Goal: Task Accomplishment & Management: Use online tool/utility

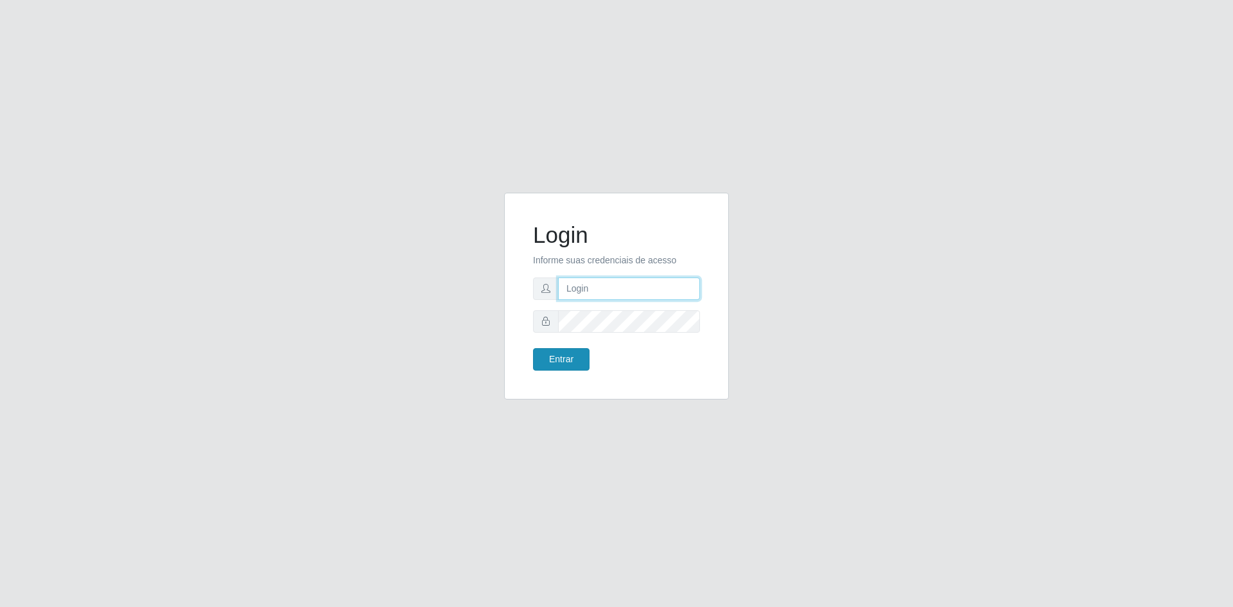
type input "gerente.loja05@marvermelhoatacado.com.br"
click at [565, 357] on button "Entrar" at bounding box center [561, 359] width 57 height 22
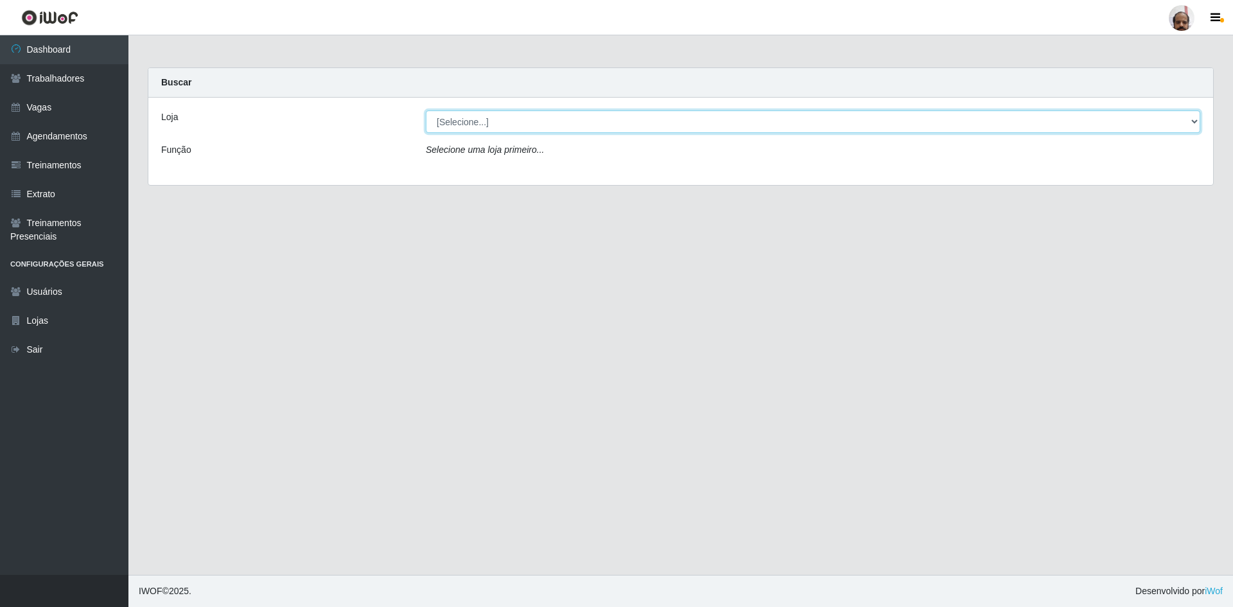
click at [556, 128] on select "[Selecione...] Mar Vermelho - Loja 05" at bounding box center [813, 121] width 774 height 22
select select "252"
click at [426, 110] on select "[Selecione...] Mar Vermelho - Loja 05" at bounding box center [813, 121] width 774 height 22
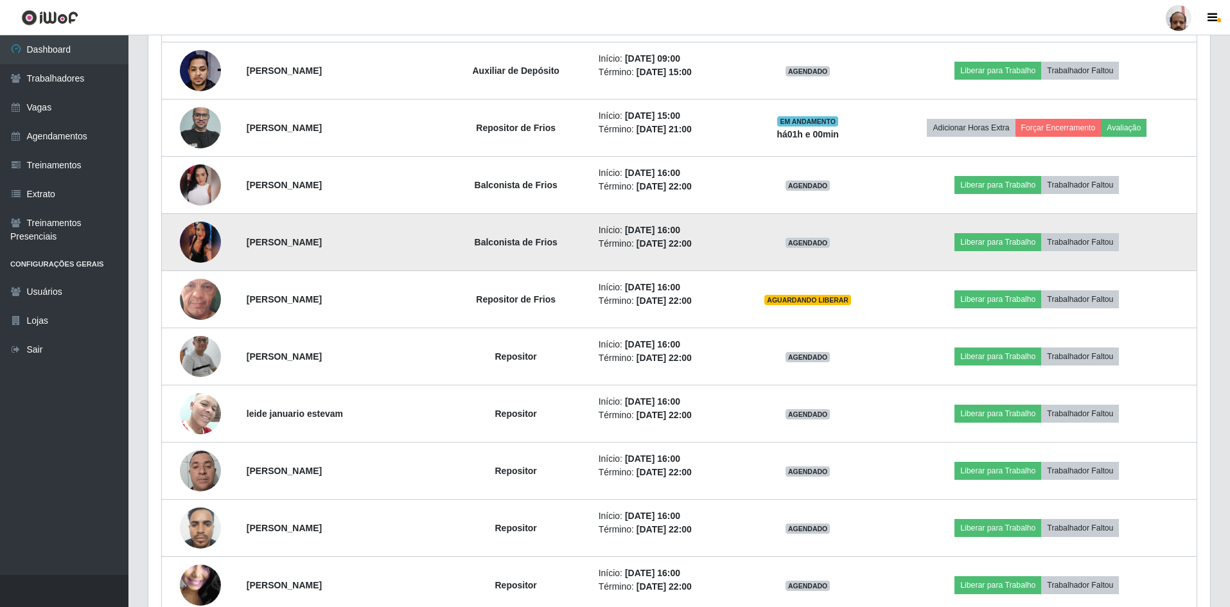
scroll to position [514, 0]
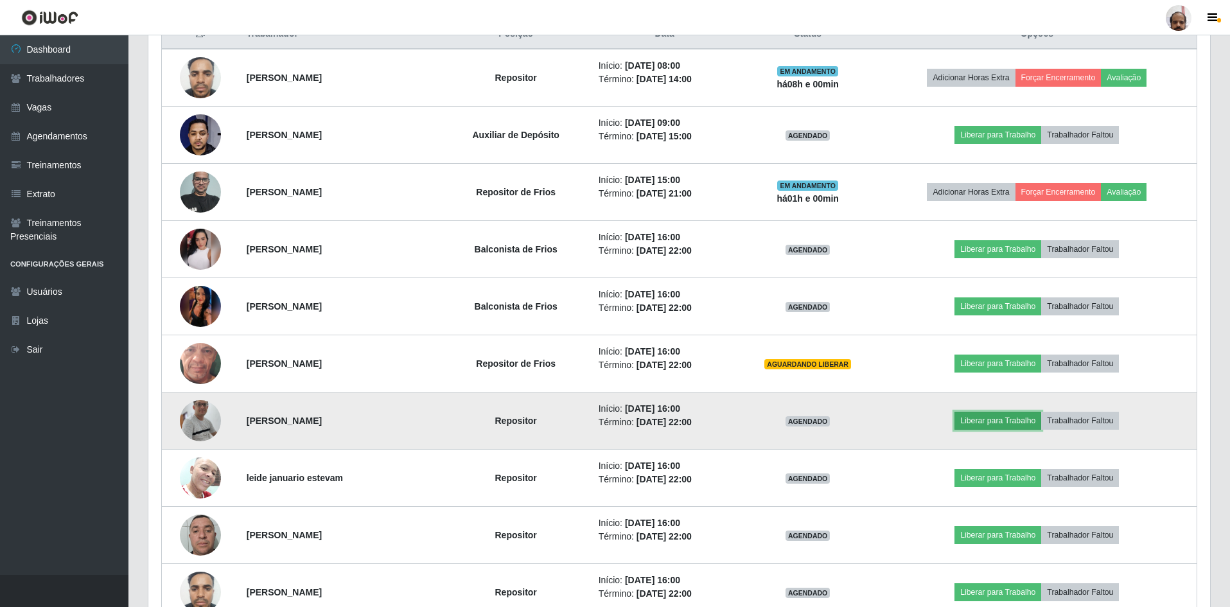
click at [1024, 419] on button "Liberar para Trabalho" at bounding box center [997, 421] width 87 height 18
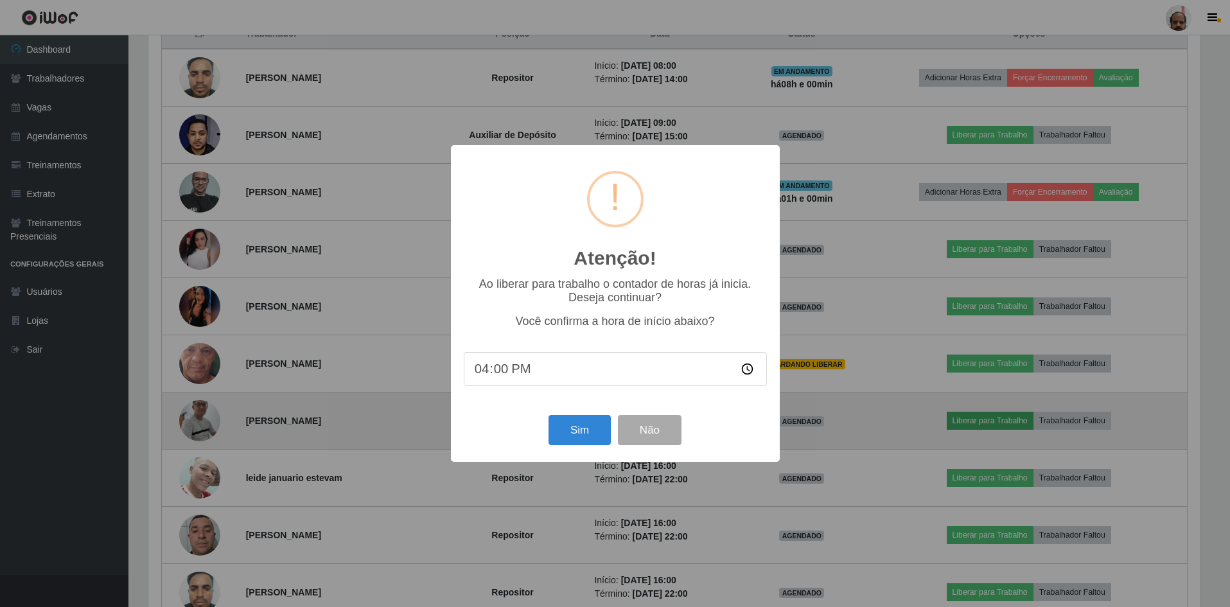
scroll to position [267, 1055]
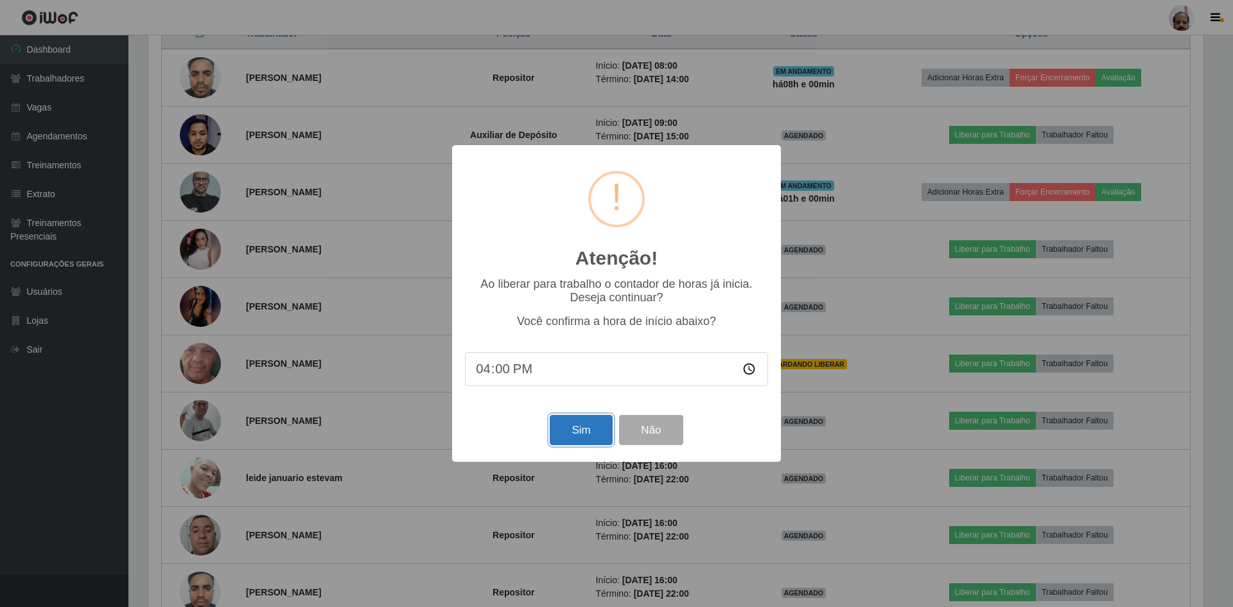
click at [587, 433] on button "Sim" at bounding box center [581, 430] width 62 height 30
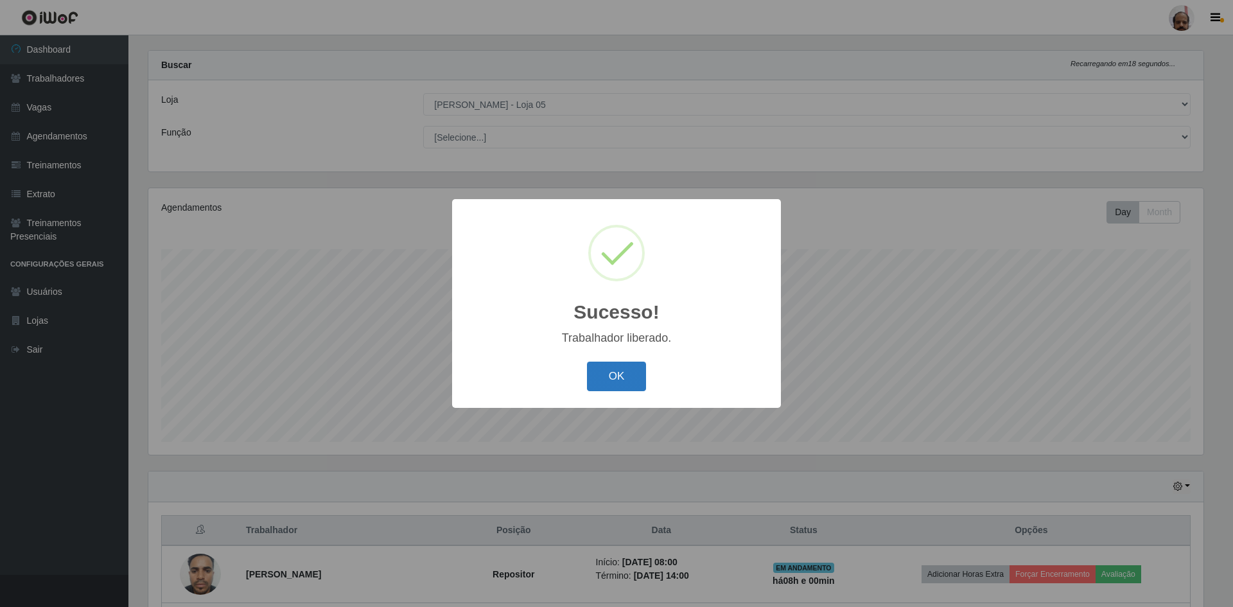
click at [616, 378] on button "OK" at bounding box center [617, 377] width 60 height 30
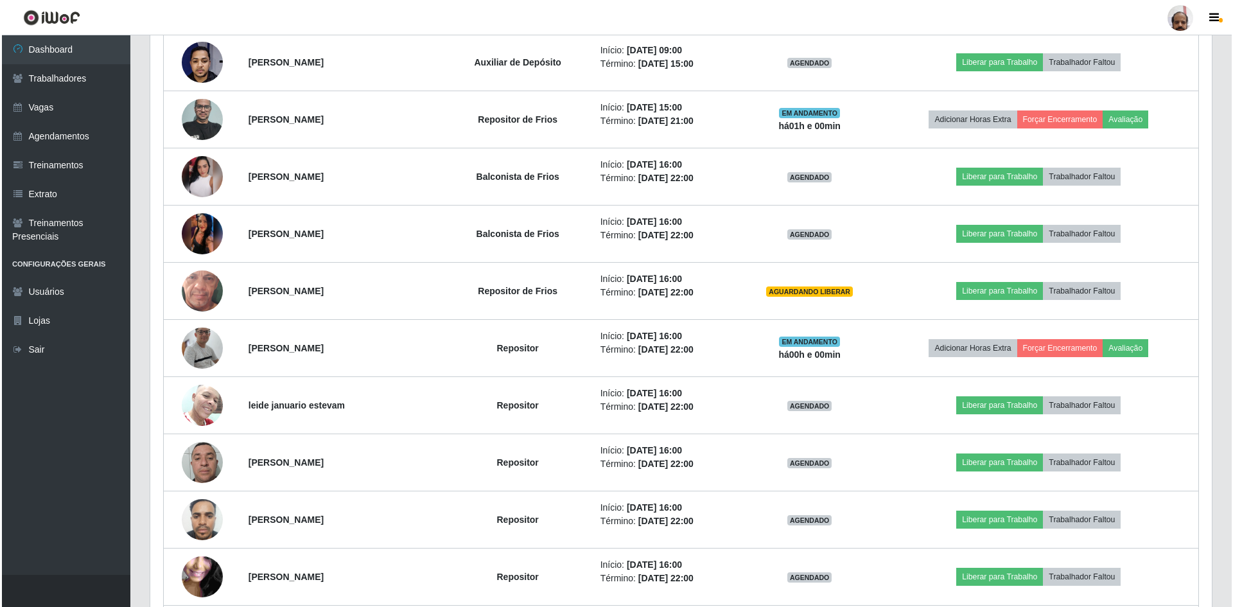
scroll to position [595, 0]
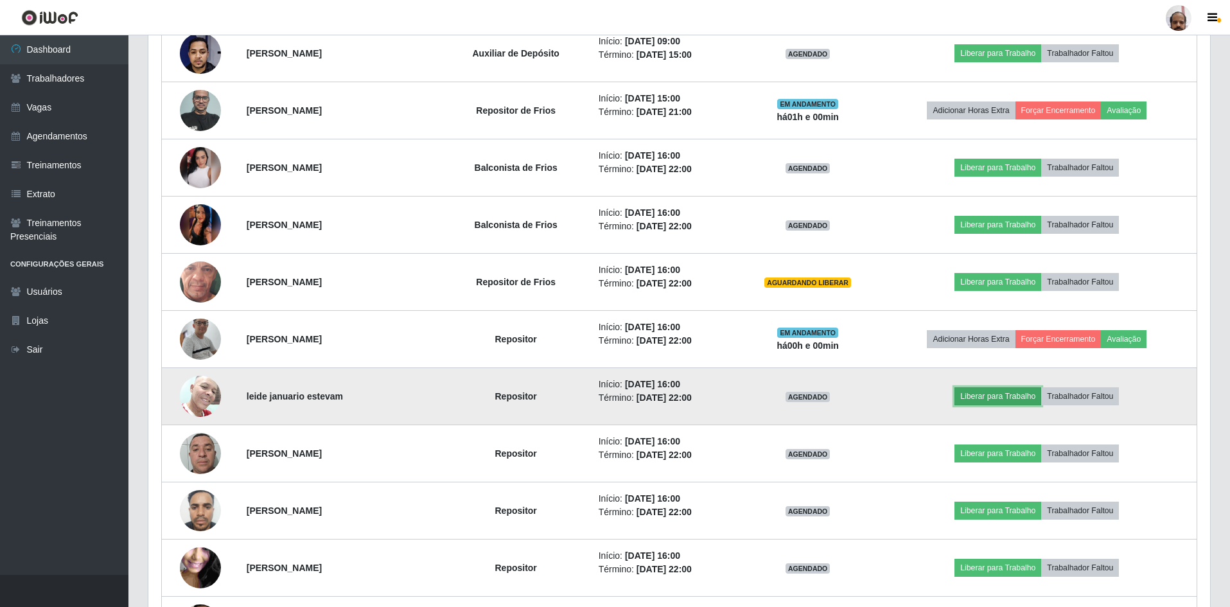
click at [997, 396] on button "Liberar para Trabalho" at bounding box center [997, 396] width 87 height 18
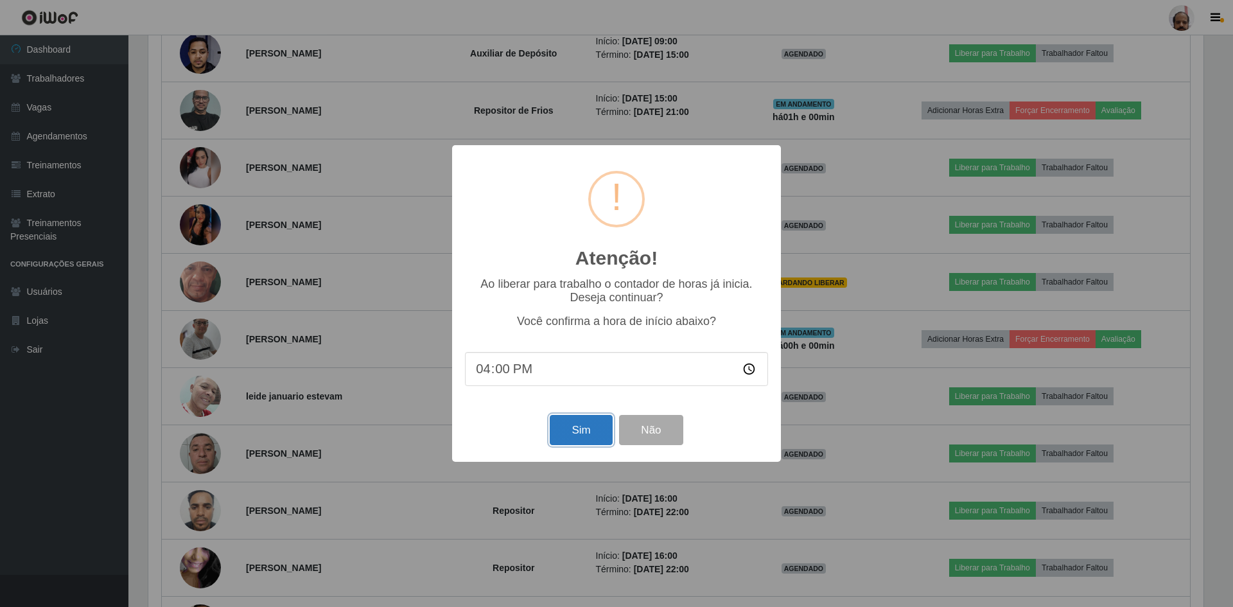
click at [578, 434] on button "Sim" at bounding box center [581, 430] width 62 height 30
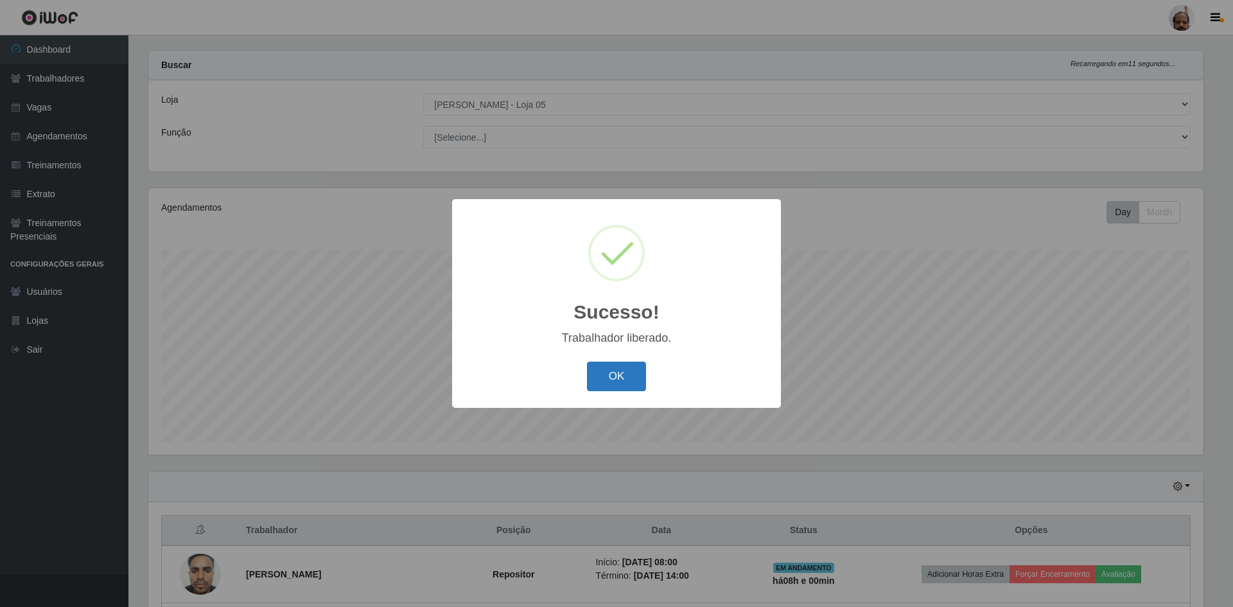
click at [595, 380] on button "OK" at bounding box center [617, 377] width 60 height 30
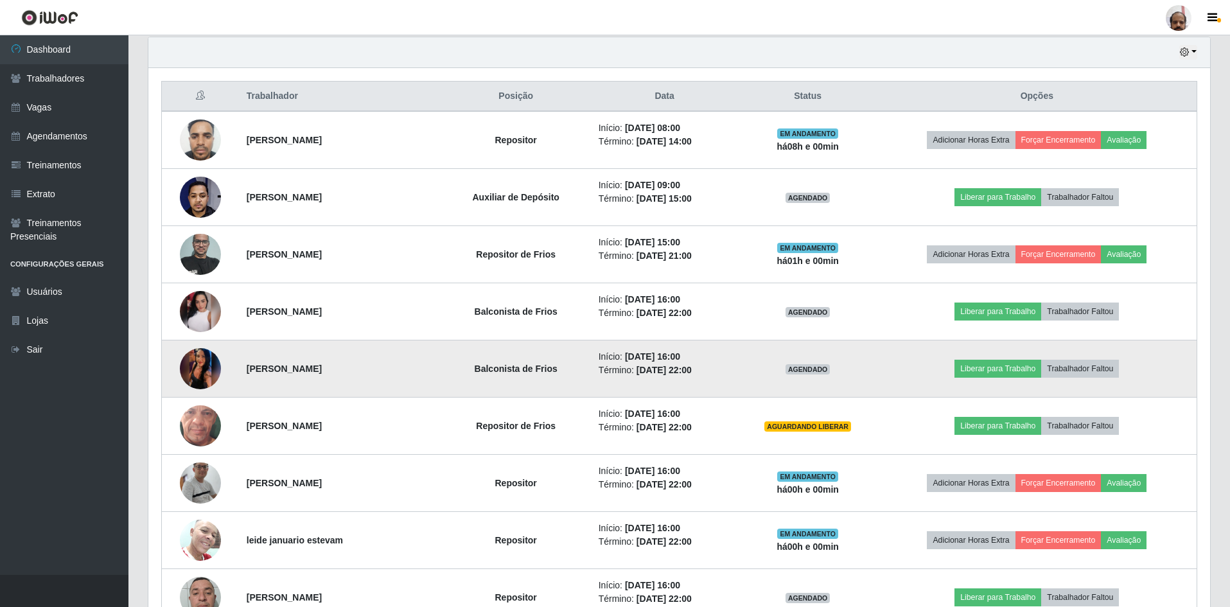
scroll to position [467, 0]
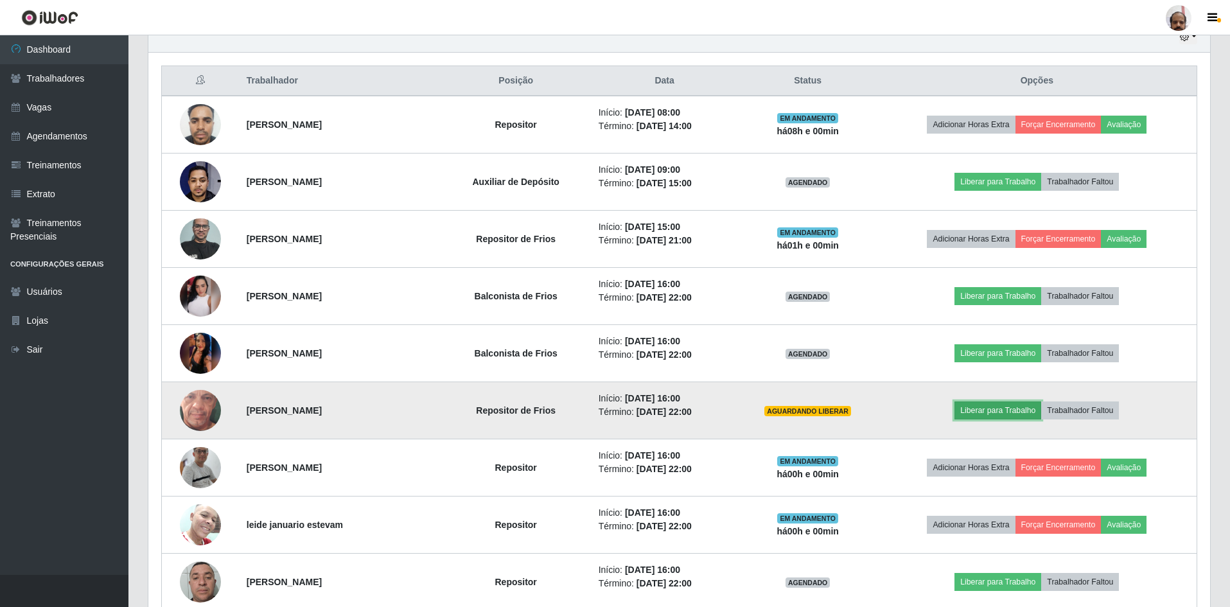
click at [987, 410] on button "Liberar para Trabalho" at bounding box center [997, 410] width 87 height 18
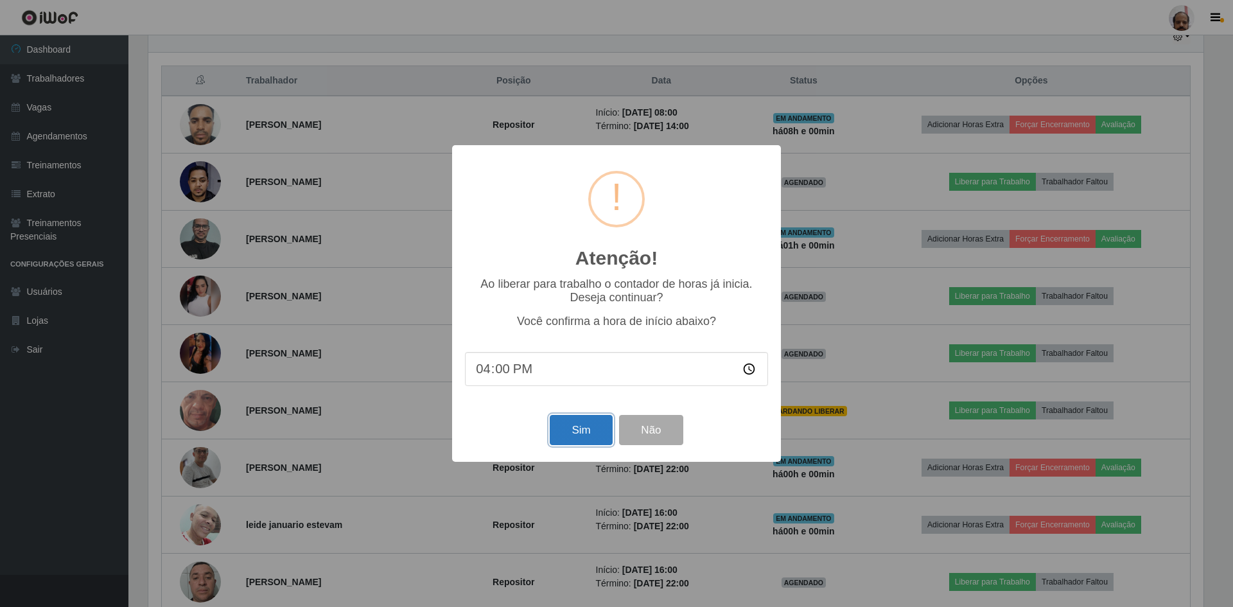
click at [586, 432] on button "Sim" at bounding box center [581, 430] width 62 height 30
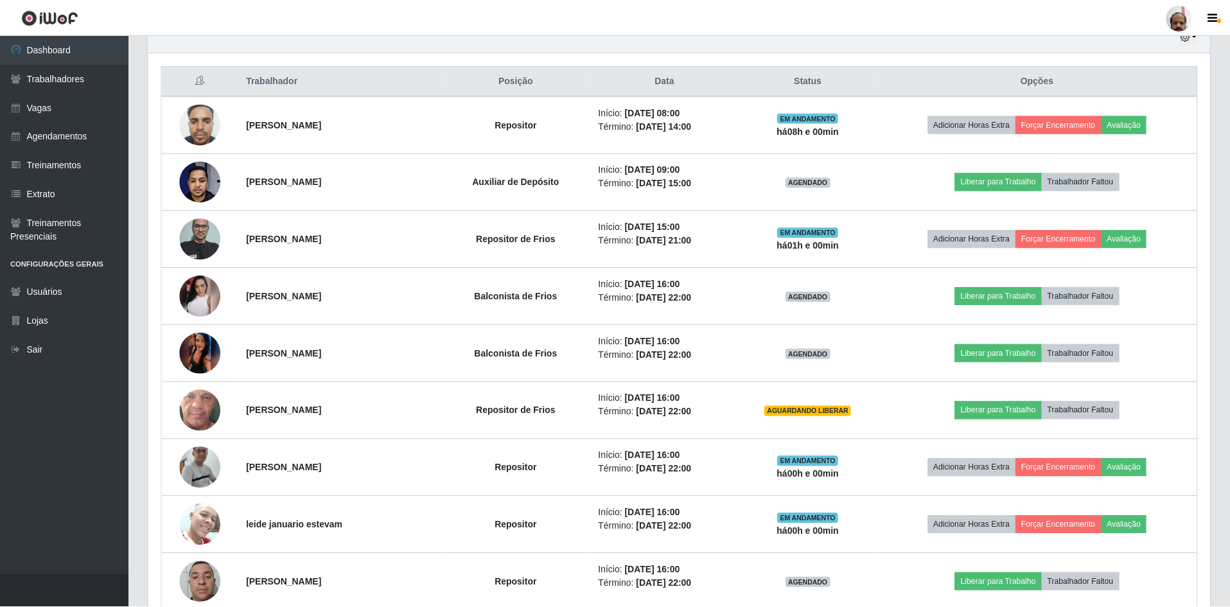
scroll to position [0, 0]
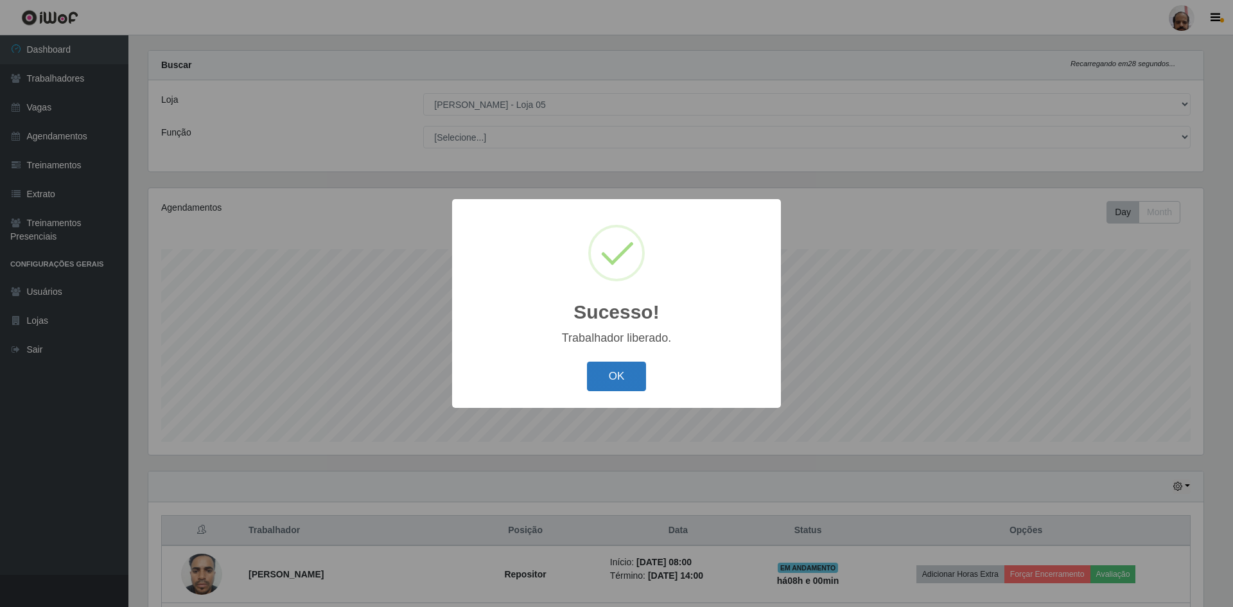
click at [616, 378] on button "OK" at bounding box center [617, 377] width 60 height 30
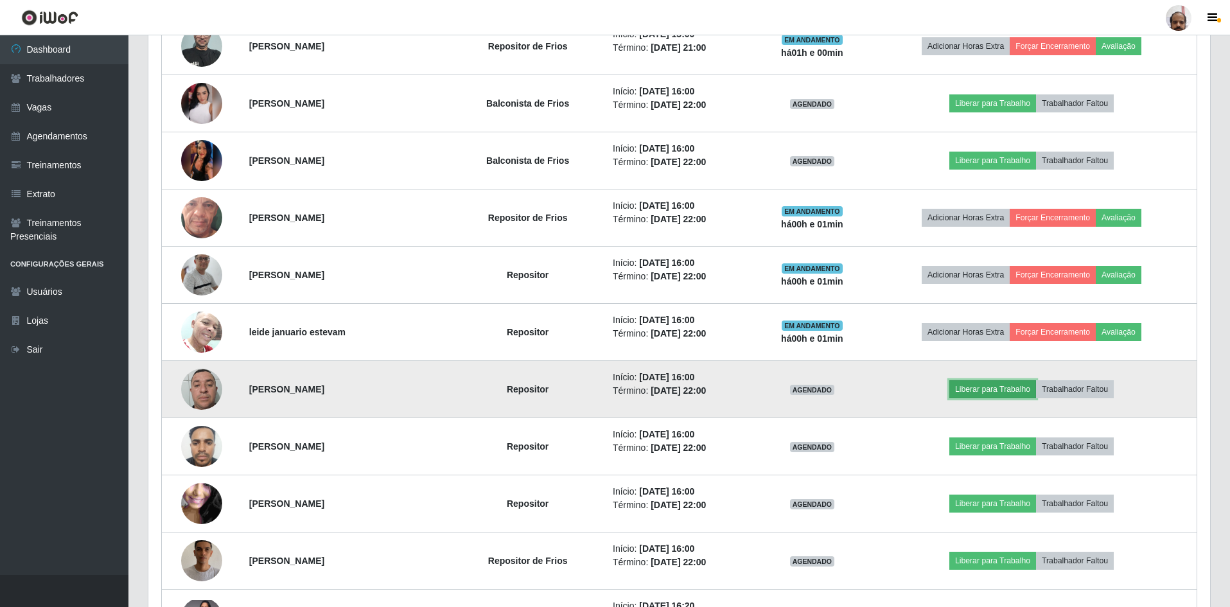
click at [997, 388] on button "Liberar para Trabalho" at bounding box center [992, 389] width 87 height 18
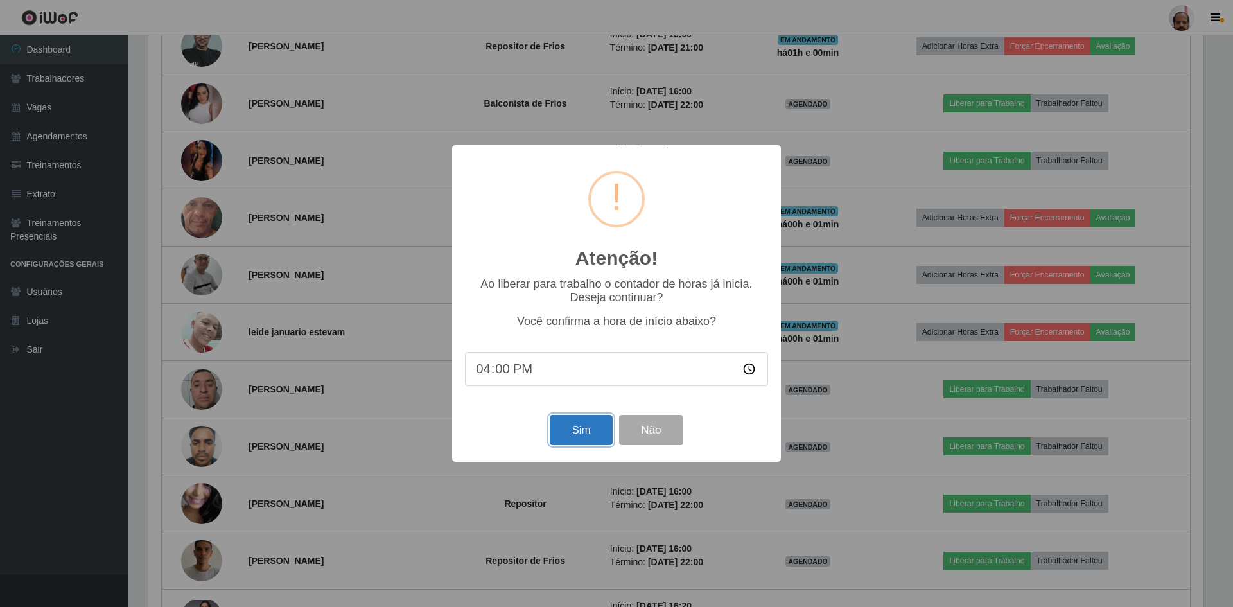
click at [584, 434] on button "Sim" at bounding box center [581, 430] width 62 height 30
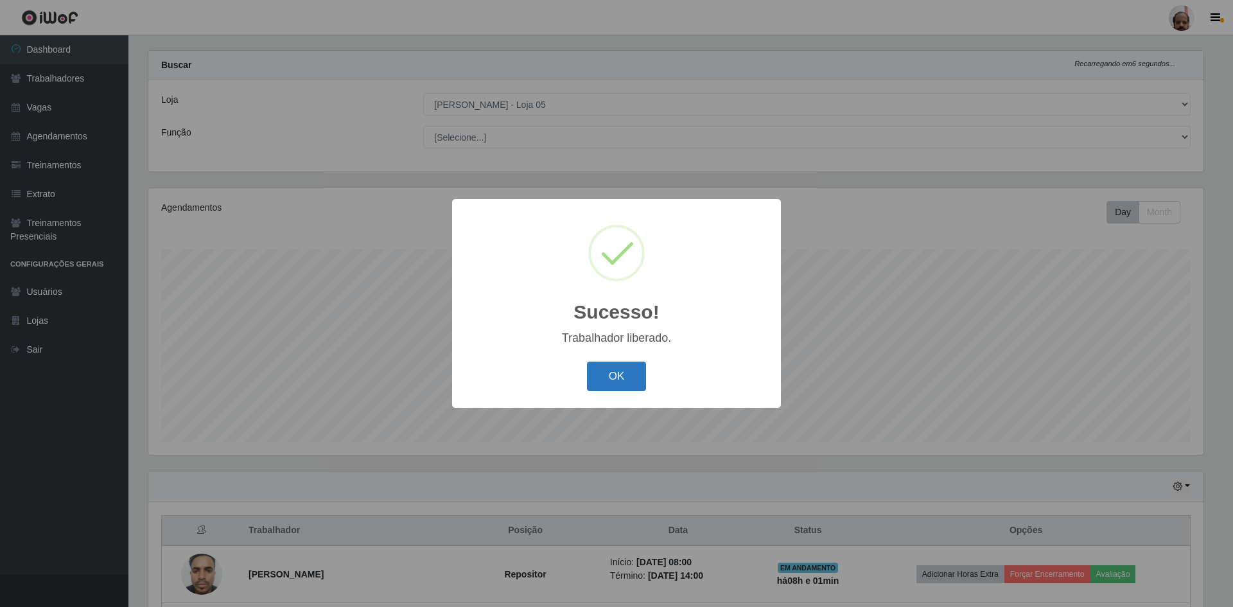
click at [625, 376] on button "OK" at bounding box center [617, 377] width 60 height 30
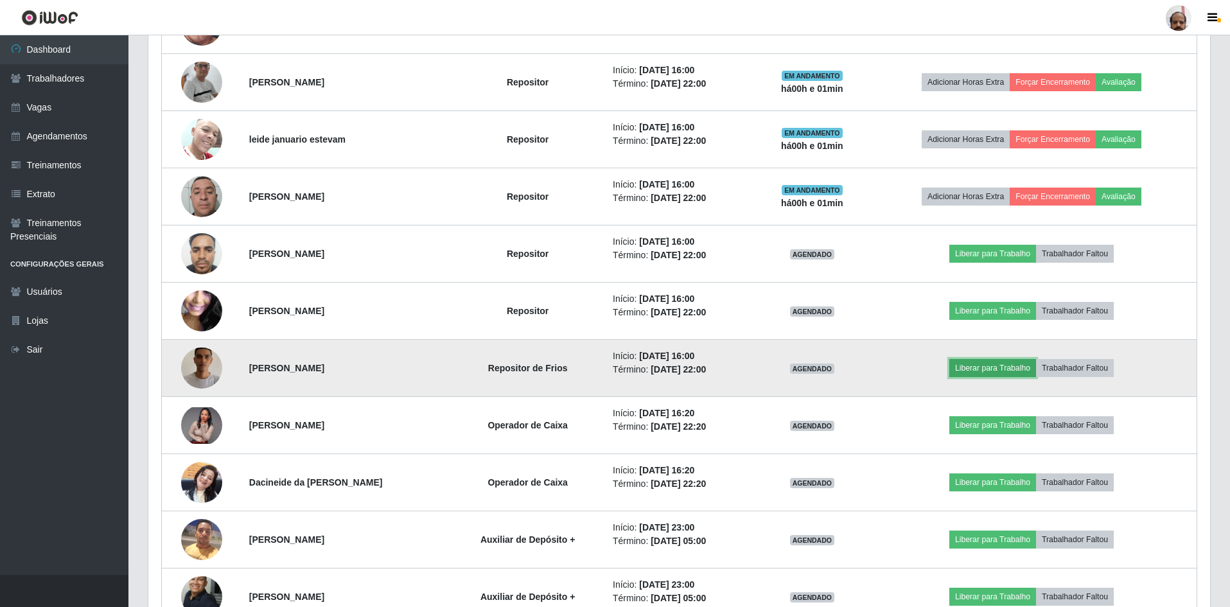
click at [991, 369] on button "Liberar para Trabalho" at bounding box center [992, 368] width 87 height 18
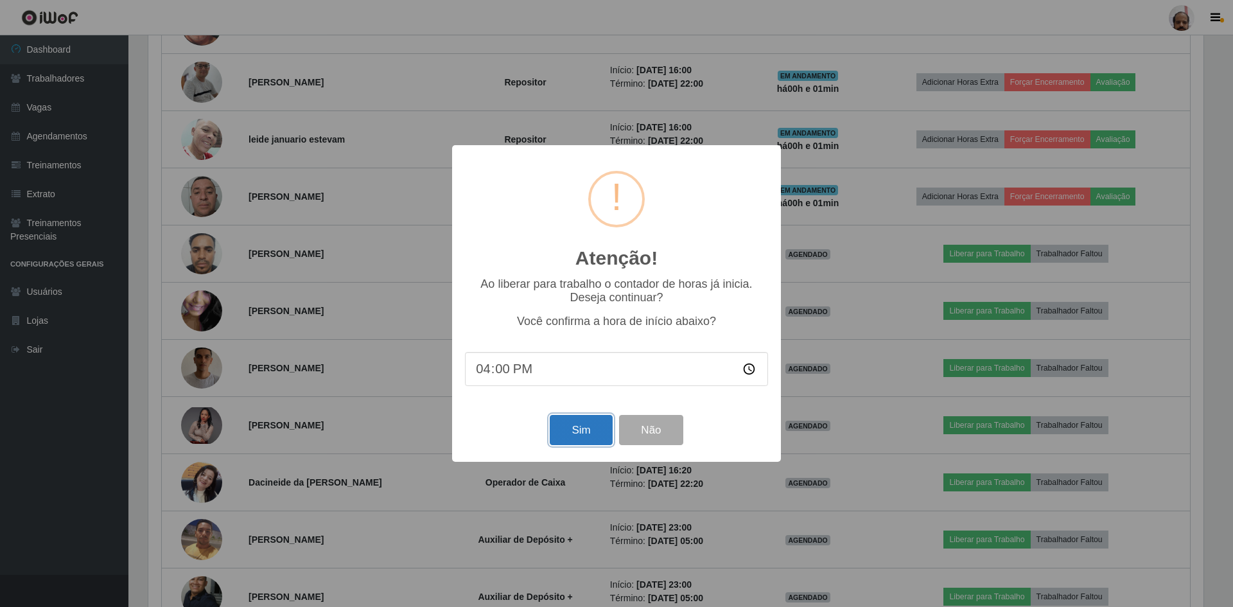
click at [573, 445] on button "Sim" at bounding box center [581, 430] width 62 height 30
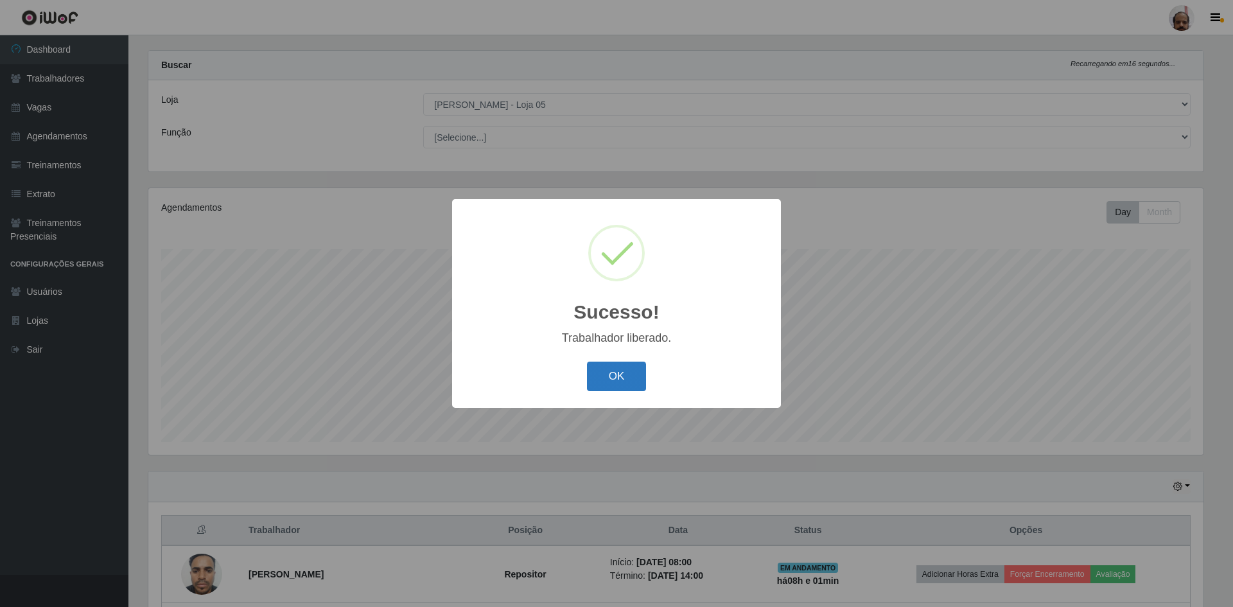
click at [624, 372] on button "OK" at bounding box center [617, 377] width 60 height 30
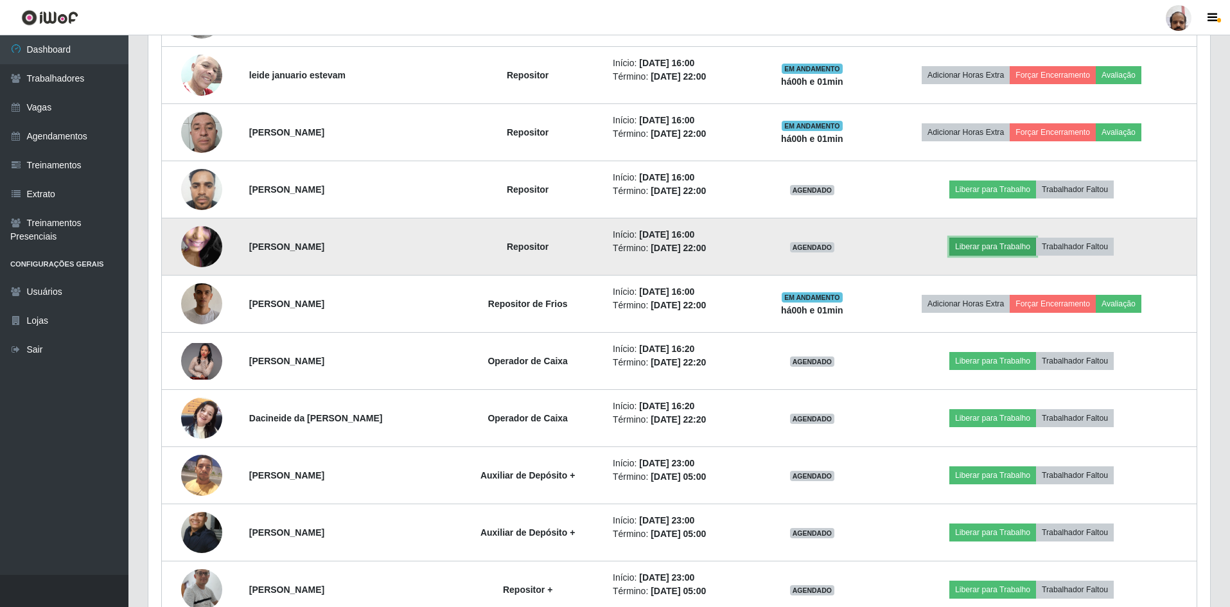
click at [1000, 245] on button "Liberar para Trabalho" at bounding box center [992, 247] width 87 height 18
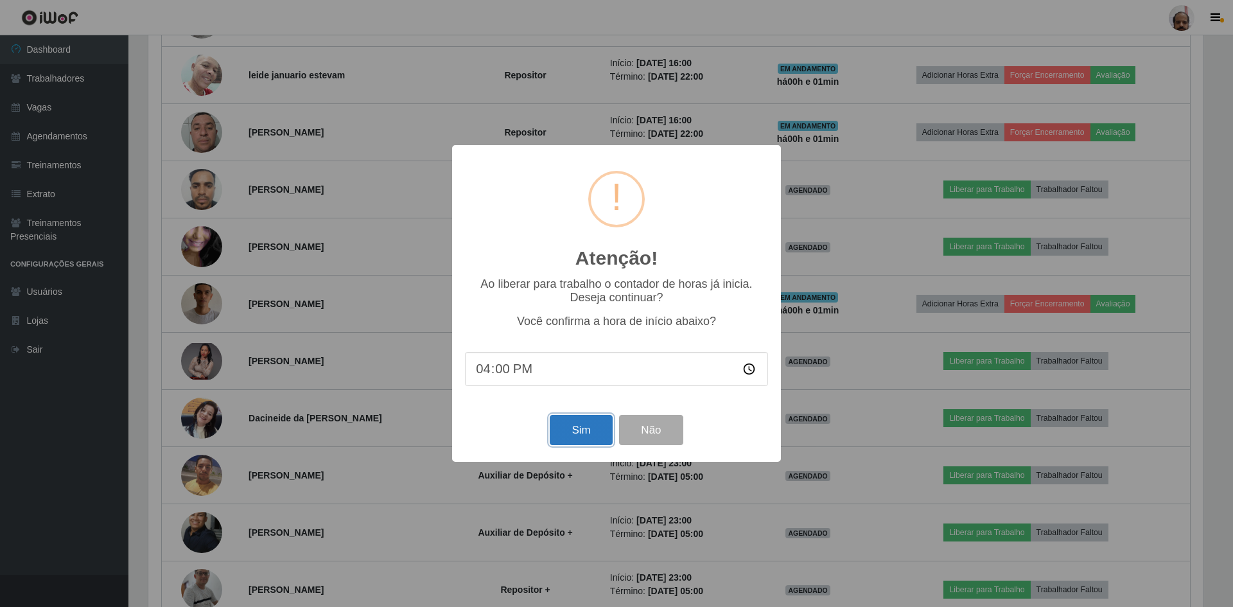
click at [588, 424] on button "Sim" at bounding box center [581, 430] width 62 height 30
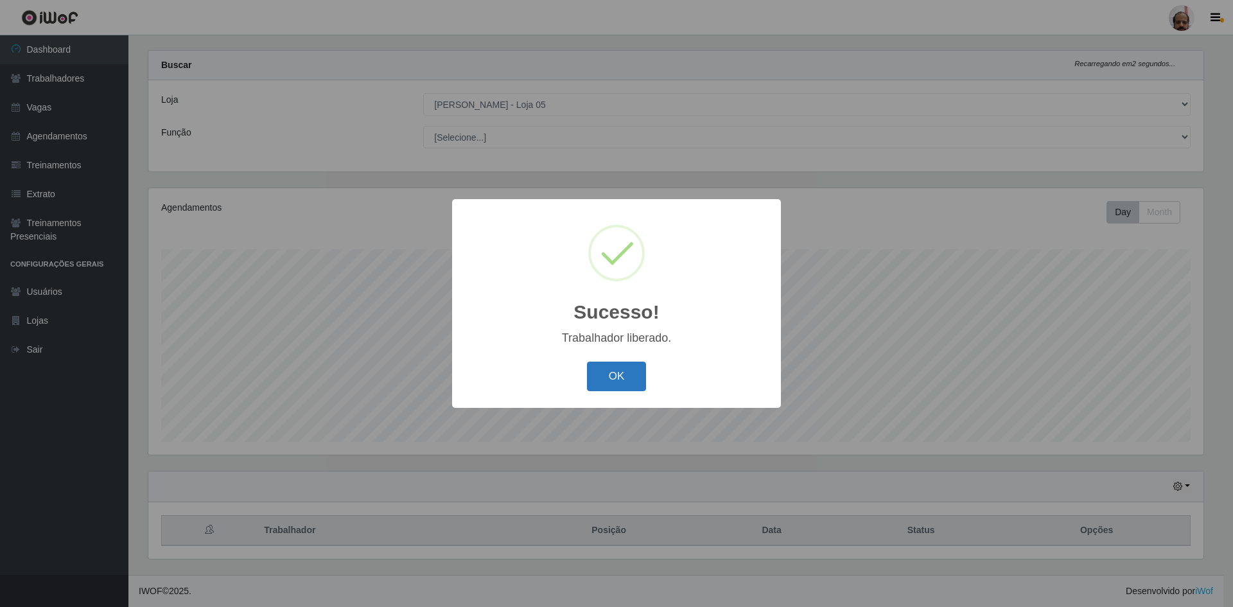
click at [620, 369] on button "OK" at bounding box center [617, 377] width 60 height 30
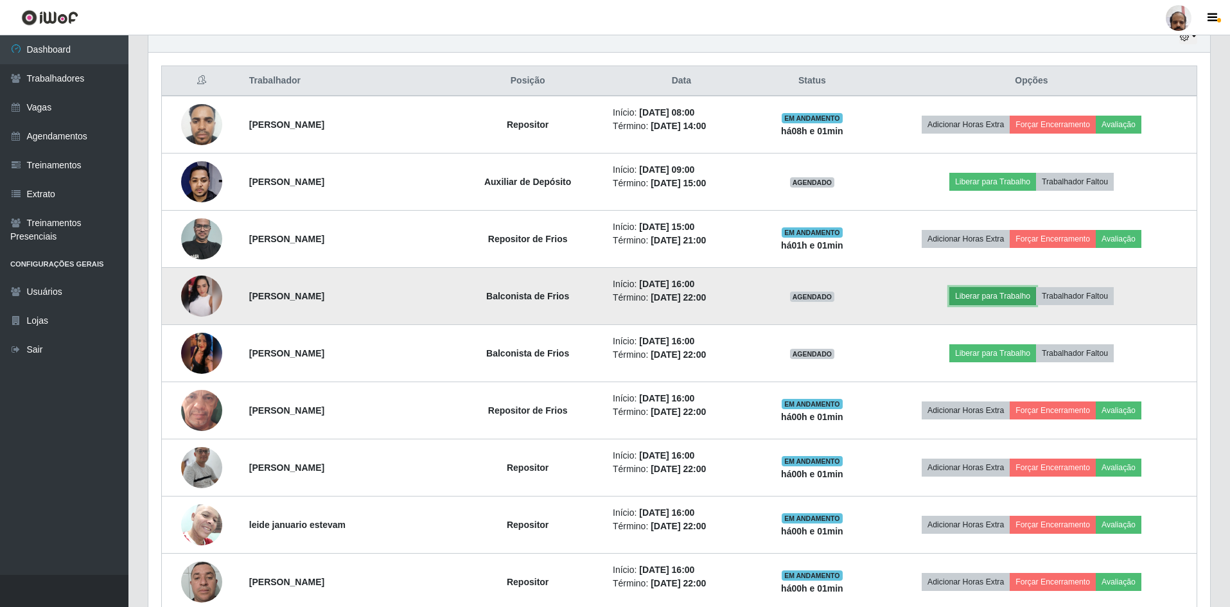
click at [987, 292] on button "Liberar para Trabalho" at bounding box center [992, 296] width 87 height 18
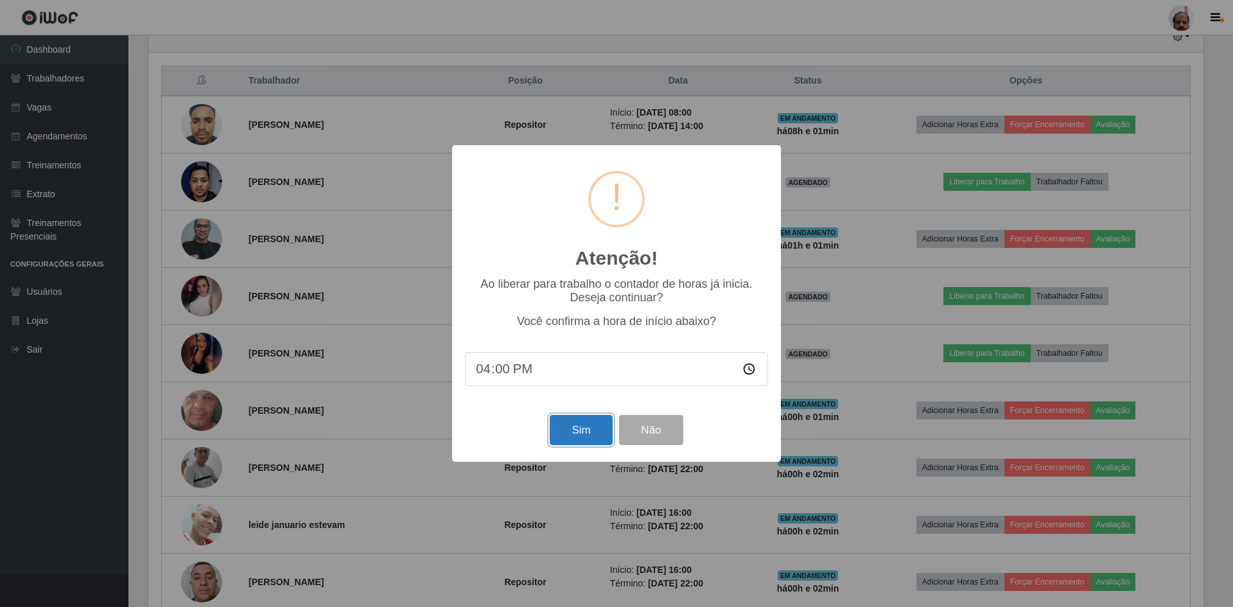
click at [583, 428] on button "Sim" at bounding box center [581, 430] width 62 height 30
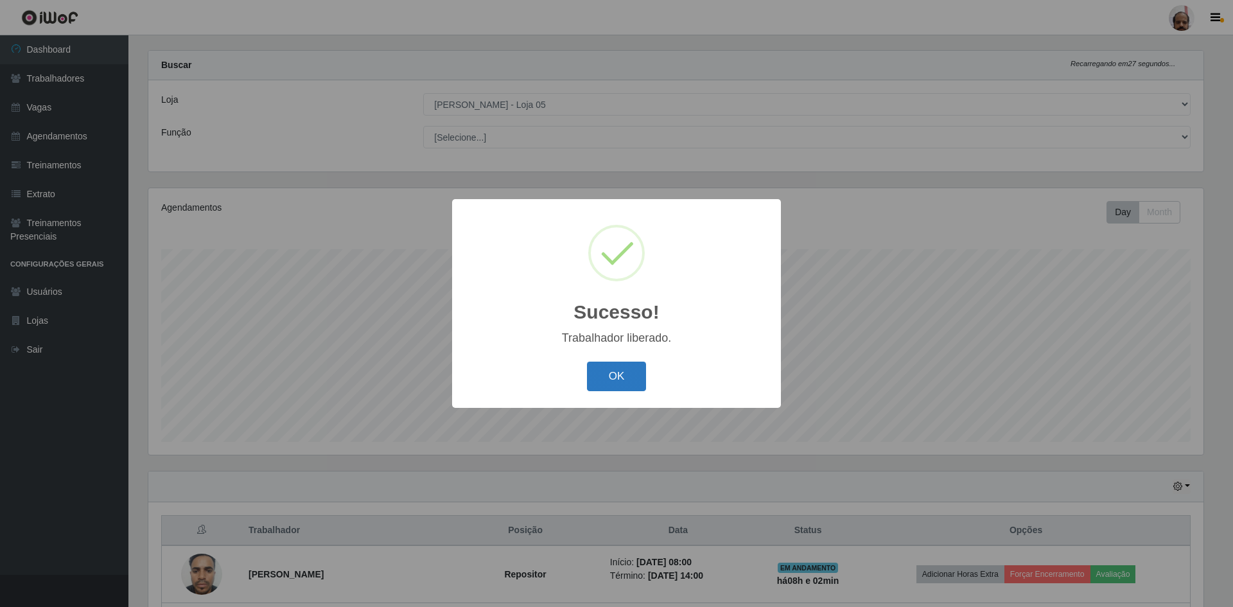
click at [624, 378] on button "OK" at bounding box center [617, 377] width 60 height 30
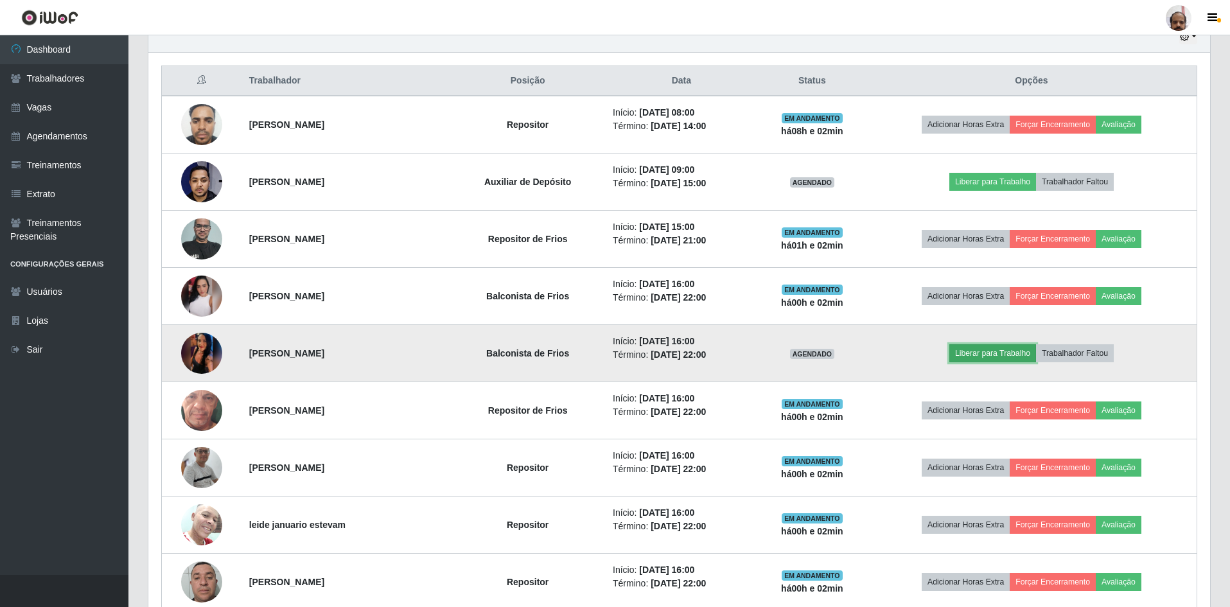
click at [980, 350] on button "Liberar para Trabalho" at bounding box center [992, 353] width 87 height 18
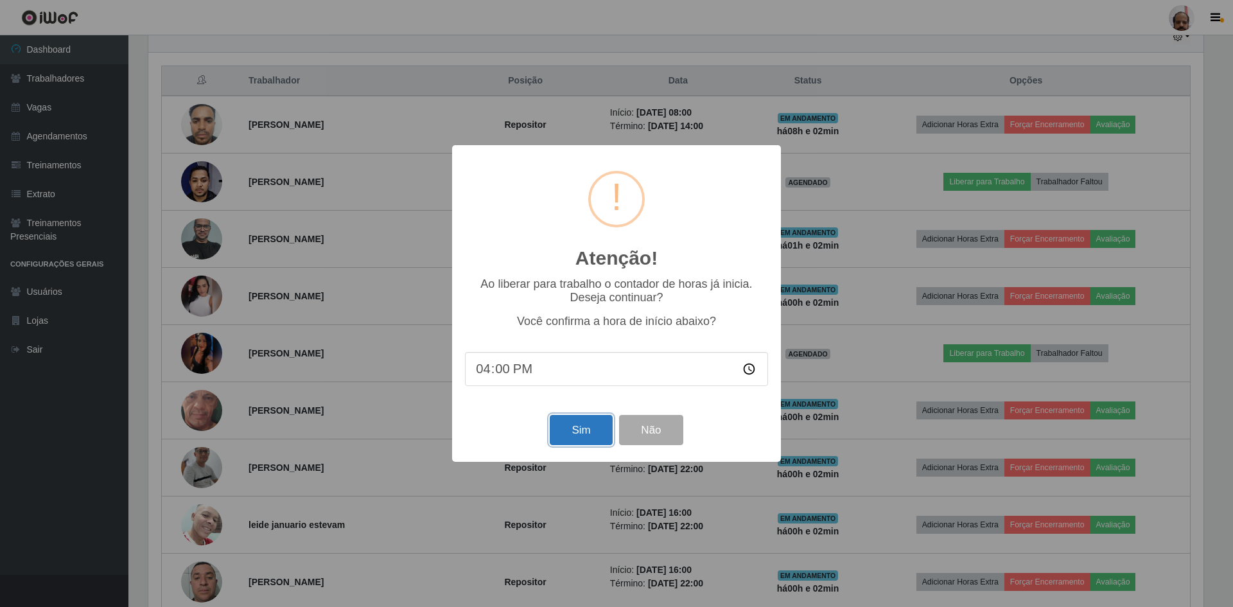
click at [588, 427] on button "Sim" at bounding box center [581, 430] width 62 height 30
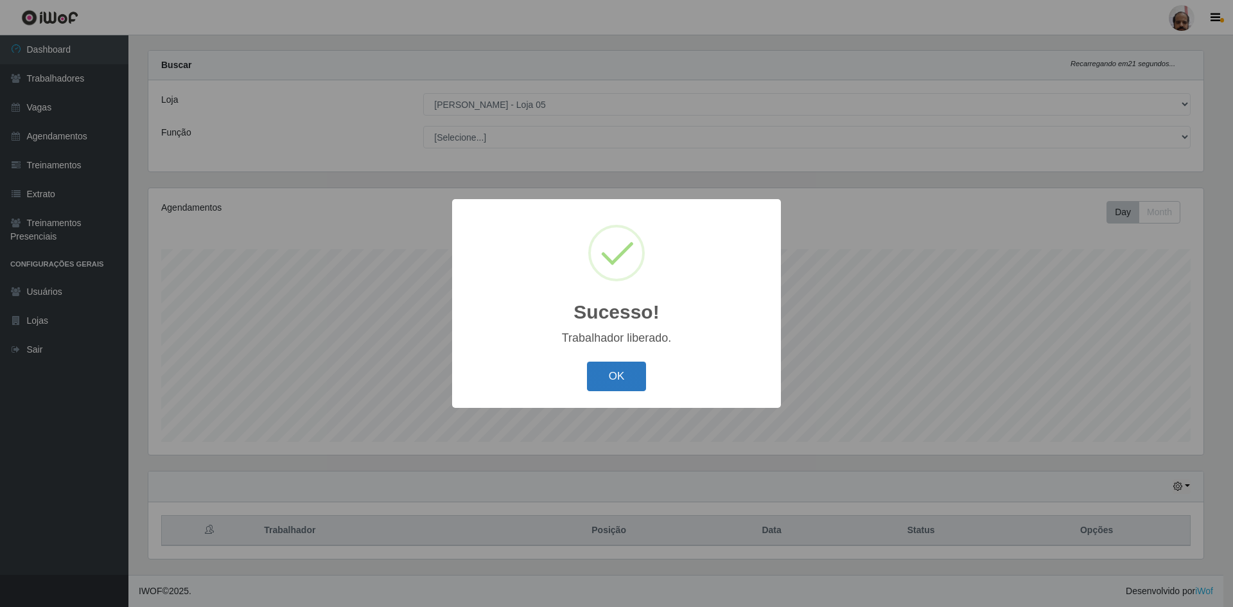
click at [611, 374] on button "OK" at bounding box center [617, 377] width 60 height 30
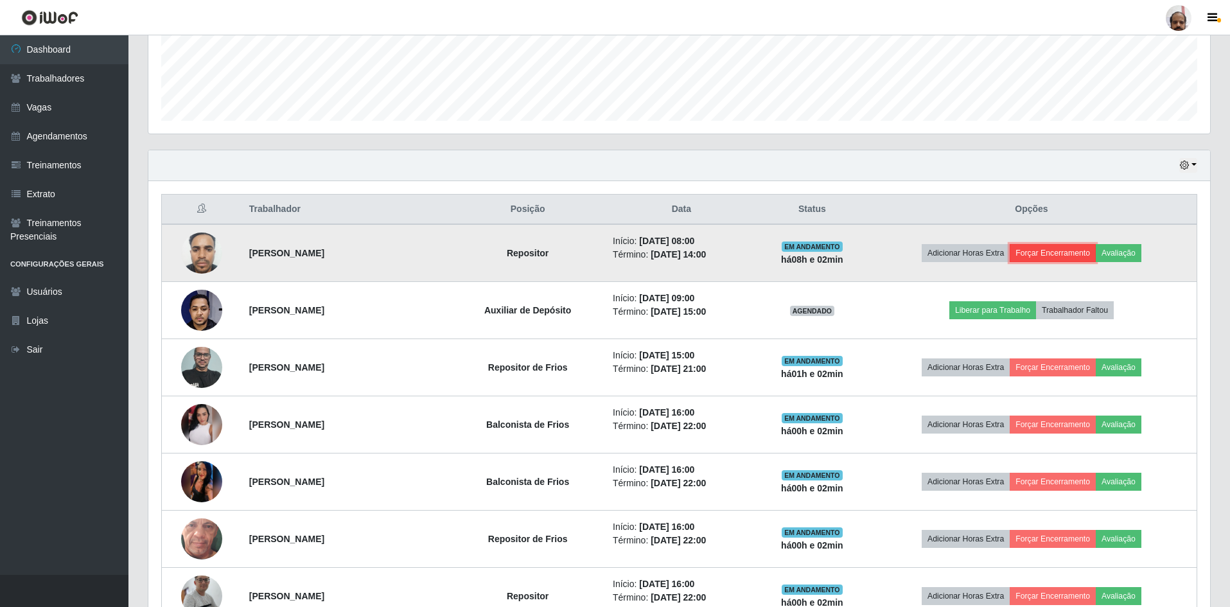
click at [1076, 252] on button "Forçar Encerramento" at bounding box center [1052, 253] width 86 height 18
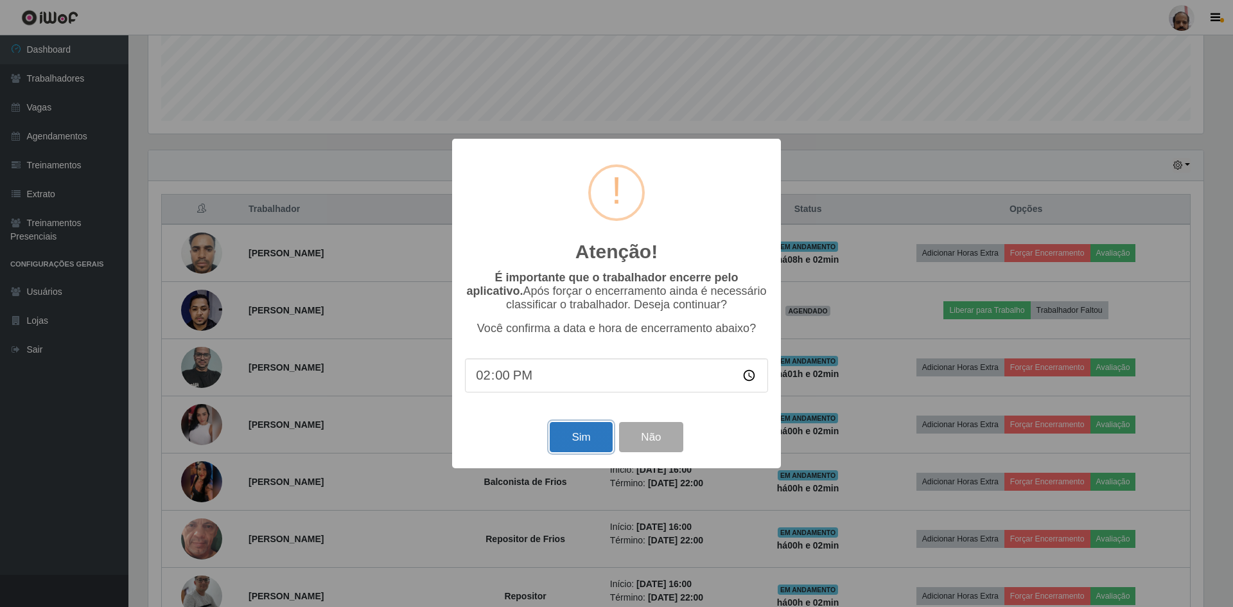
click at [582, 438] on button "Sim" at bounding box center [581, 437] width 62 height 30
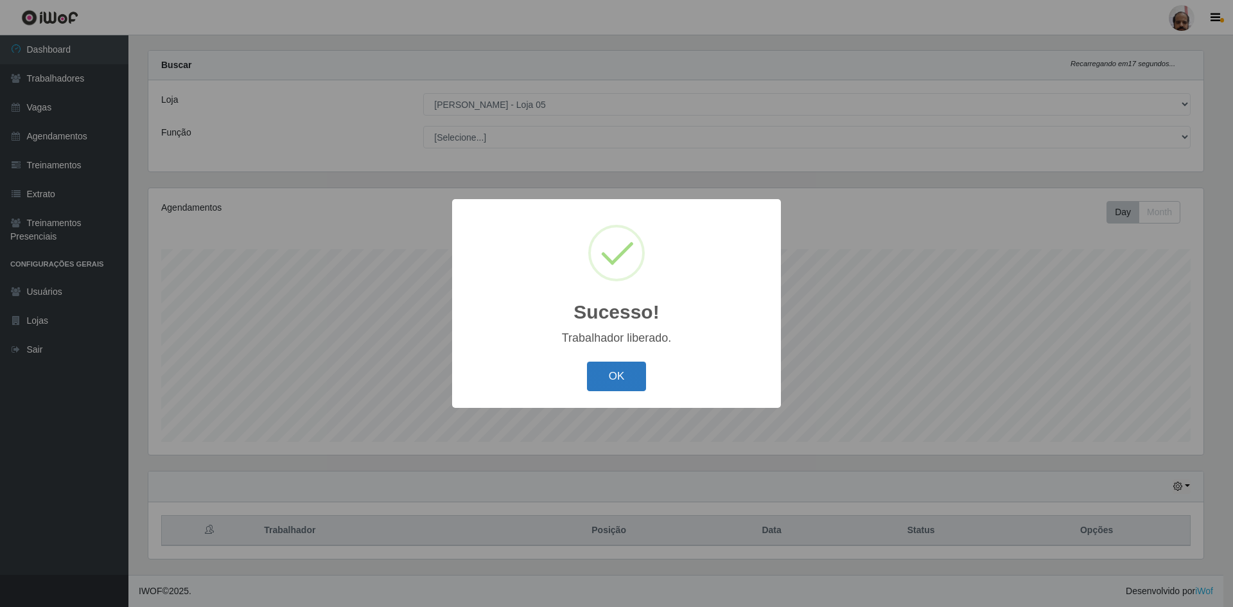
click at [621, 378] on button "OK" at bounding box center [617, 377] width 60 height 30
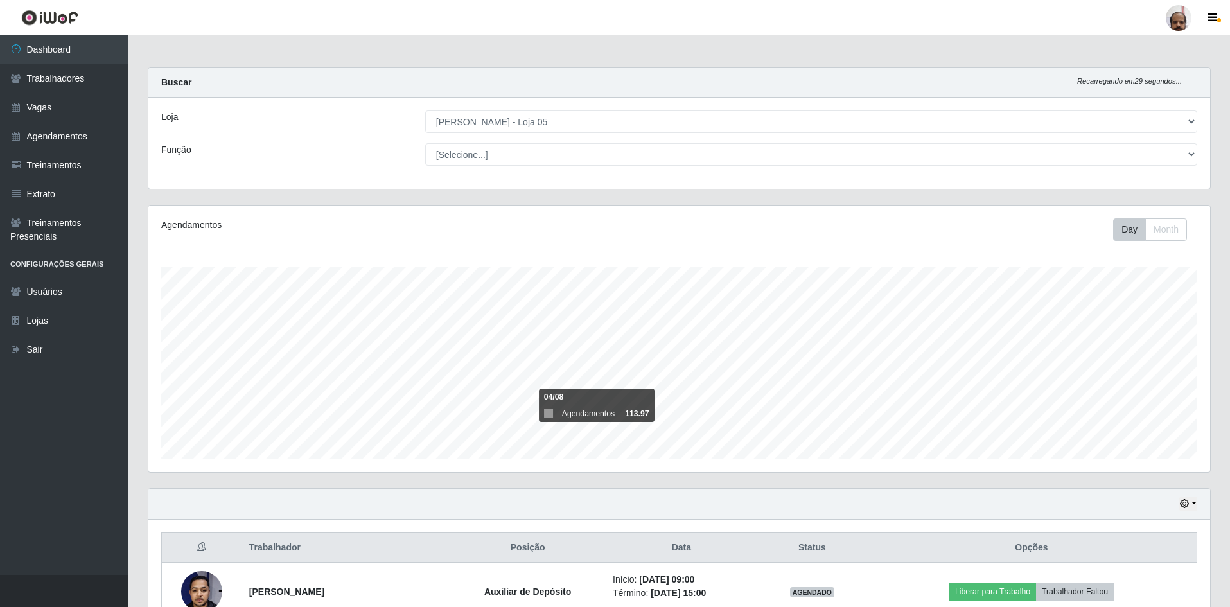
select select "252"
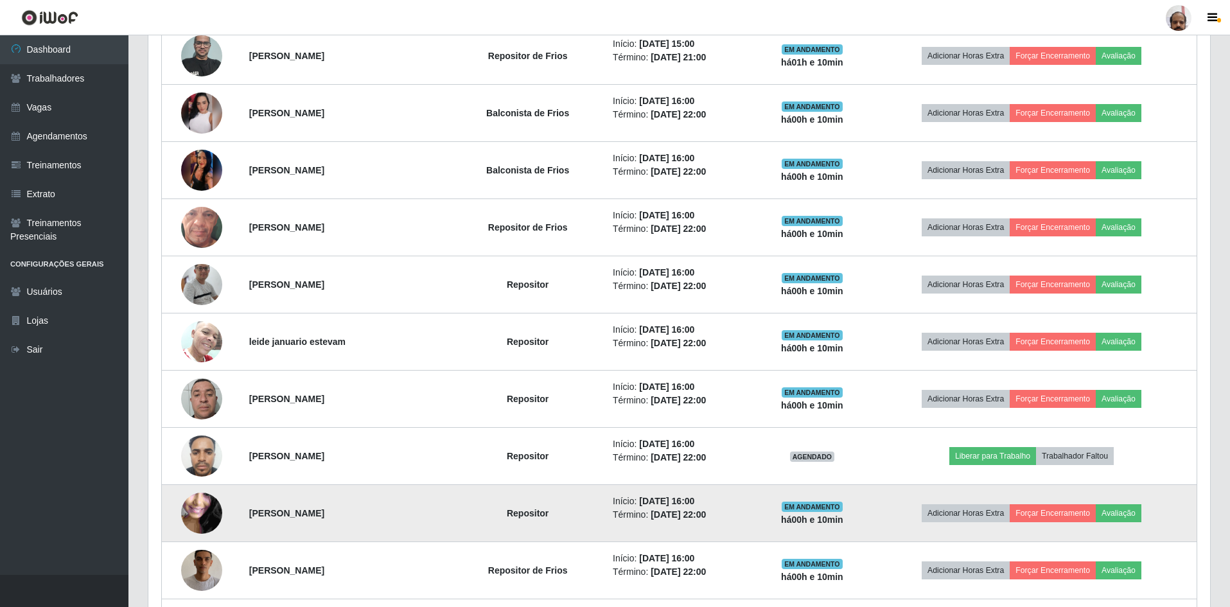
scroll to position [595, 0]
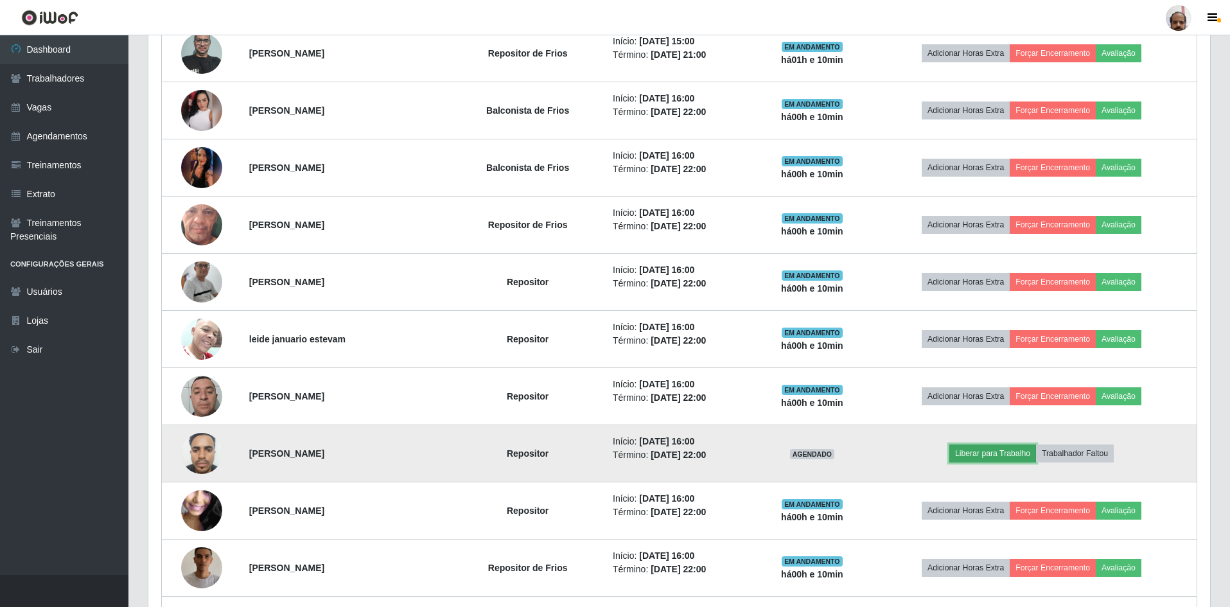
click at [993, 450] on button "Liberar para Trabalho" at bounding box center [992, 453] width 87 height 18
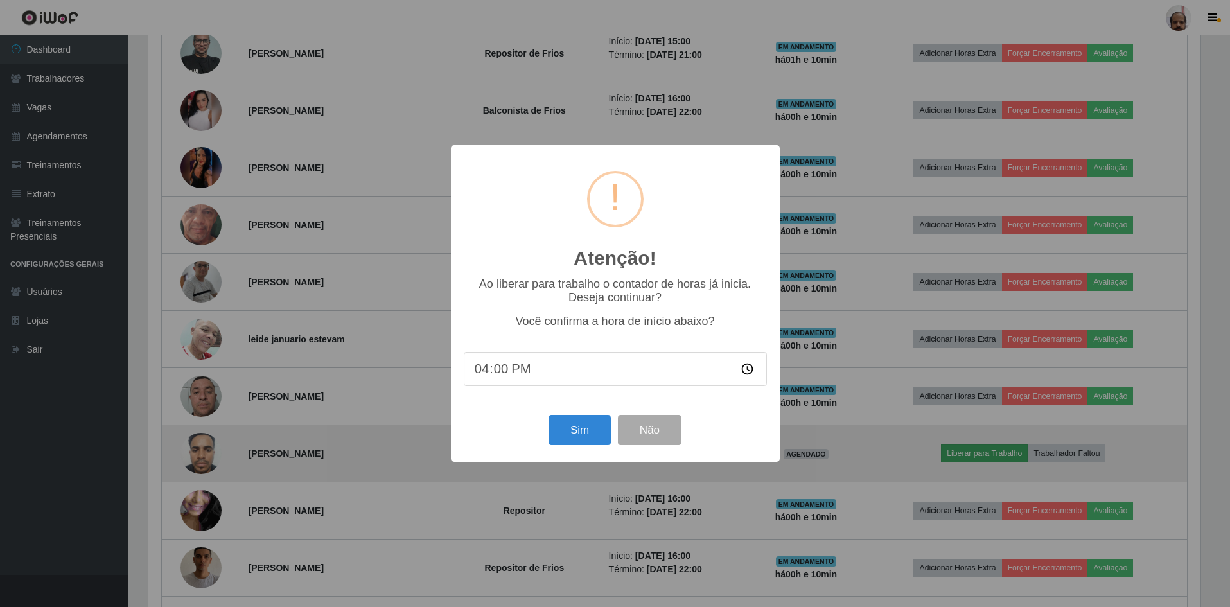
scroll to position [267, 1055]
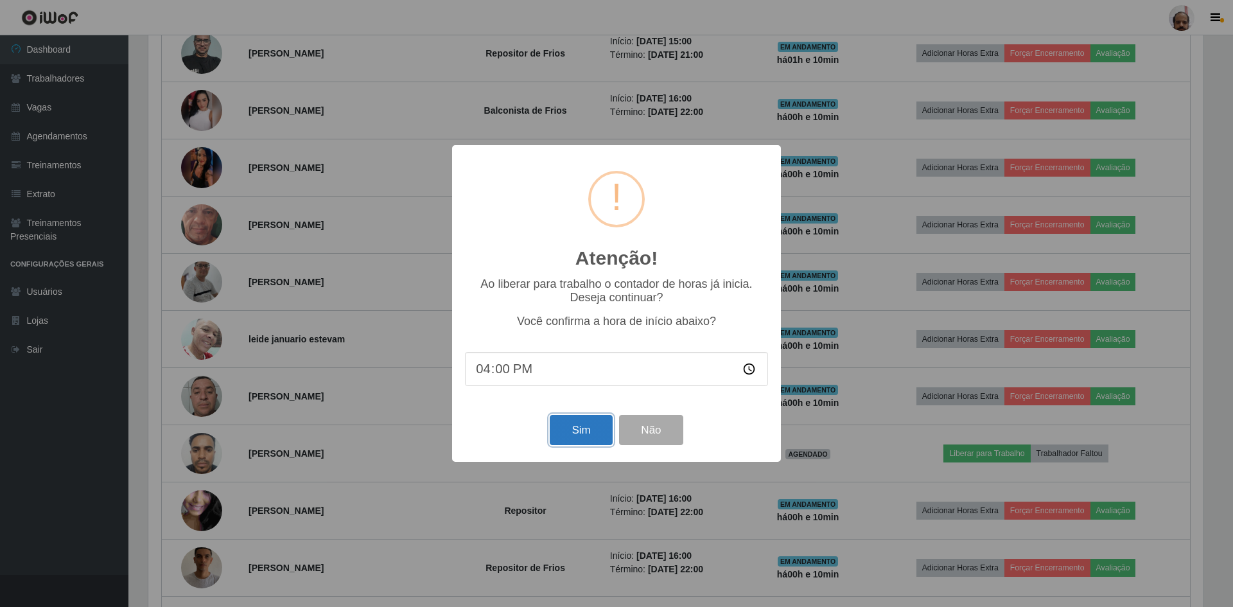
click at [587, 436] on button "Sim" at bounding box center [581, 430] width 62 height 30
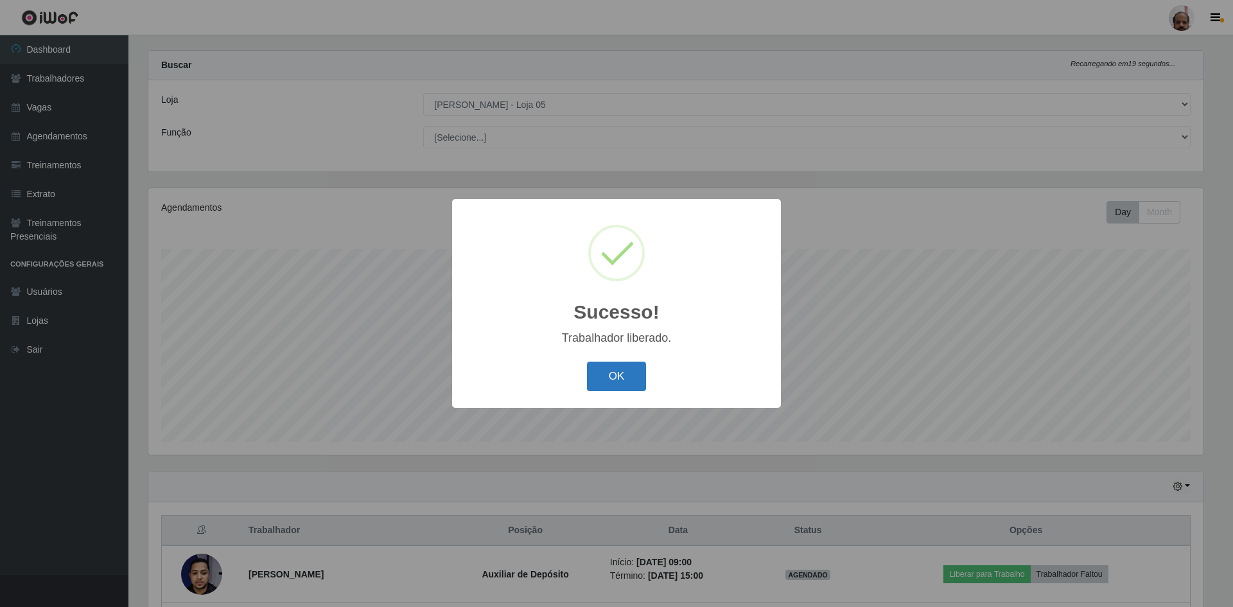
click at [617, 381] on button "OK" at bounding box center [617, 377] width 60 height 30
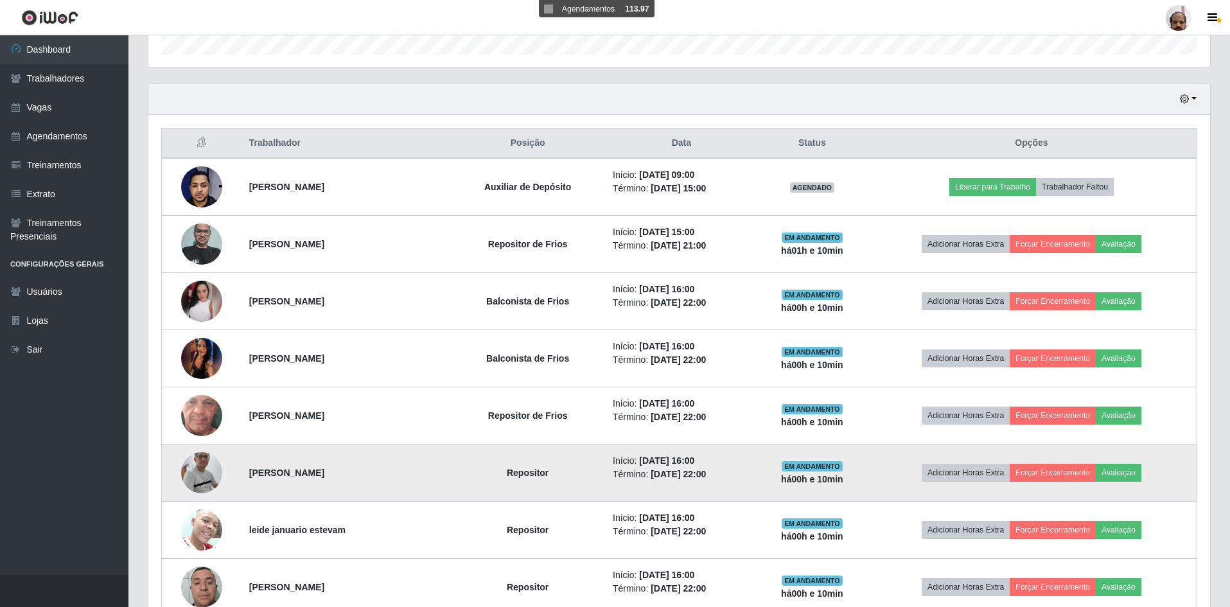
scroll to position [403, 0]
